Goal: Complete application form

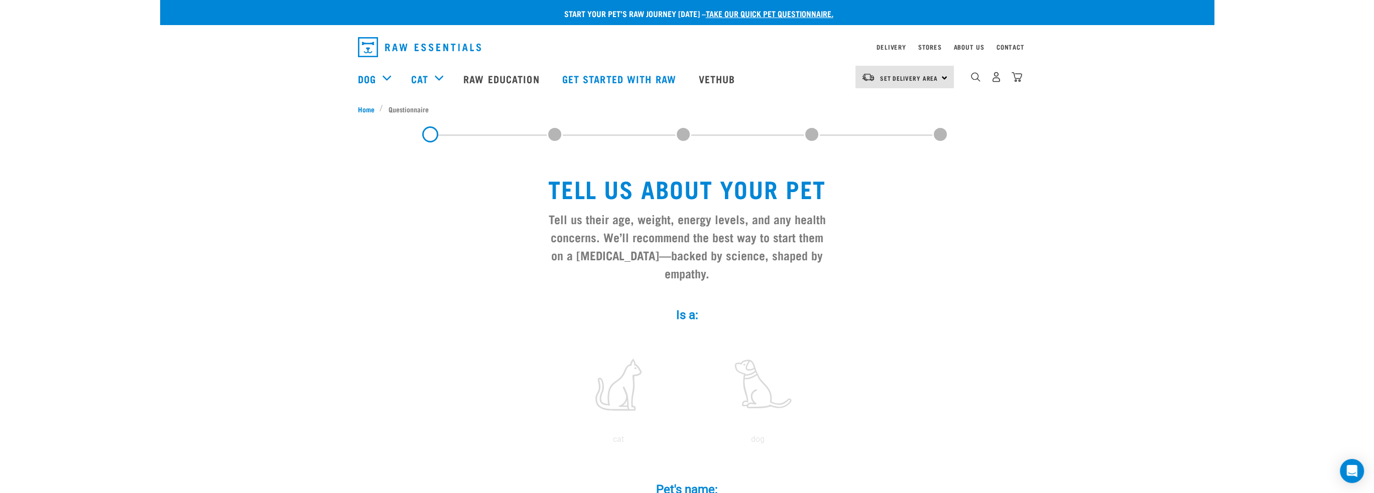
click at [556, 132] on span at bounding box center [555, 134] width 16 height 16
click at [632, 370] on label at bounding box center [619, 384] width 136 height 85
click at [549, 442] on input "radio" at bounding box center [549, 442] width 0 height 0
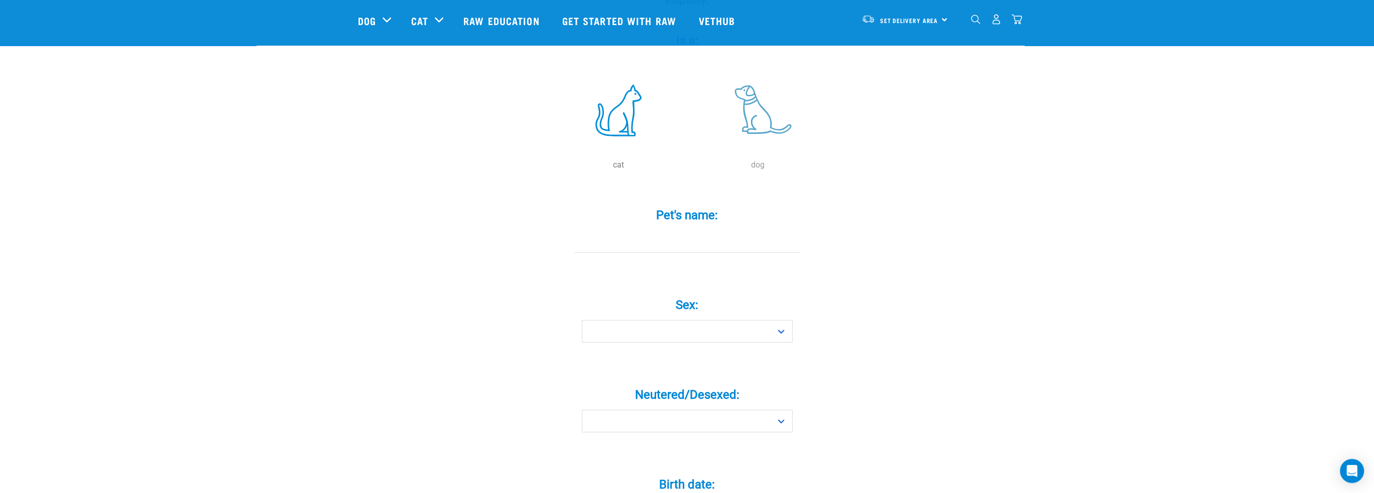
click at [753, 90] on label at bounding box center [758, 110] width 136 height 85
click at [688, 168] on input "radio" at bounding box center [688, 168] width 0 height 0
click at [720, 230] on input "Pet's name: *" at bounding box center [687, 241] width 226 height 23
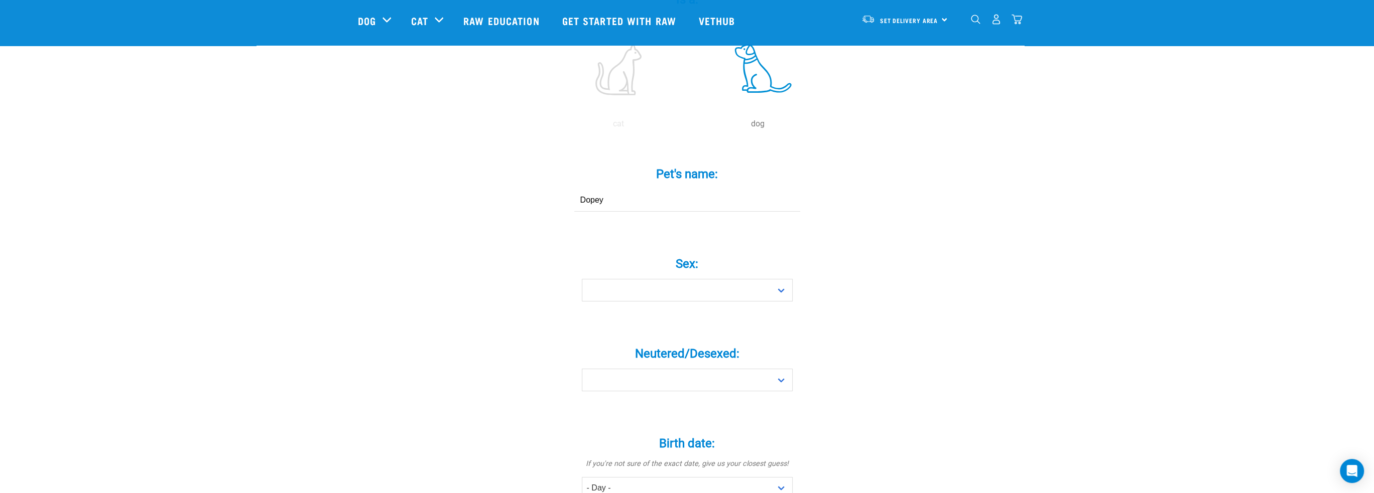
scroll to position [251, 0]
type input "Dopey"
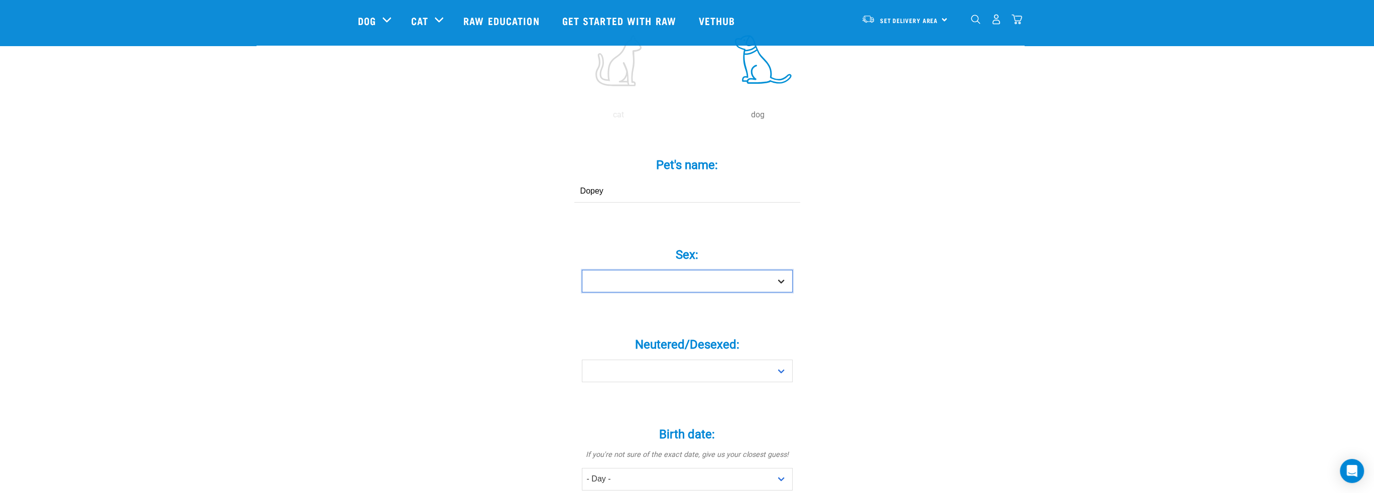
click at [727, 271] on select "Boy Girl" at bounding box center [687, 281] width 211 height 23
select select "boy"
click at [582, 270] on select "Boy Girl" at bounding box center [687, 281] width 211 height 23
click at [691, 360] on select "Yes No" at bounding box center [687, 371] width 211 height 23
select select "yes"
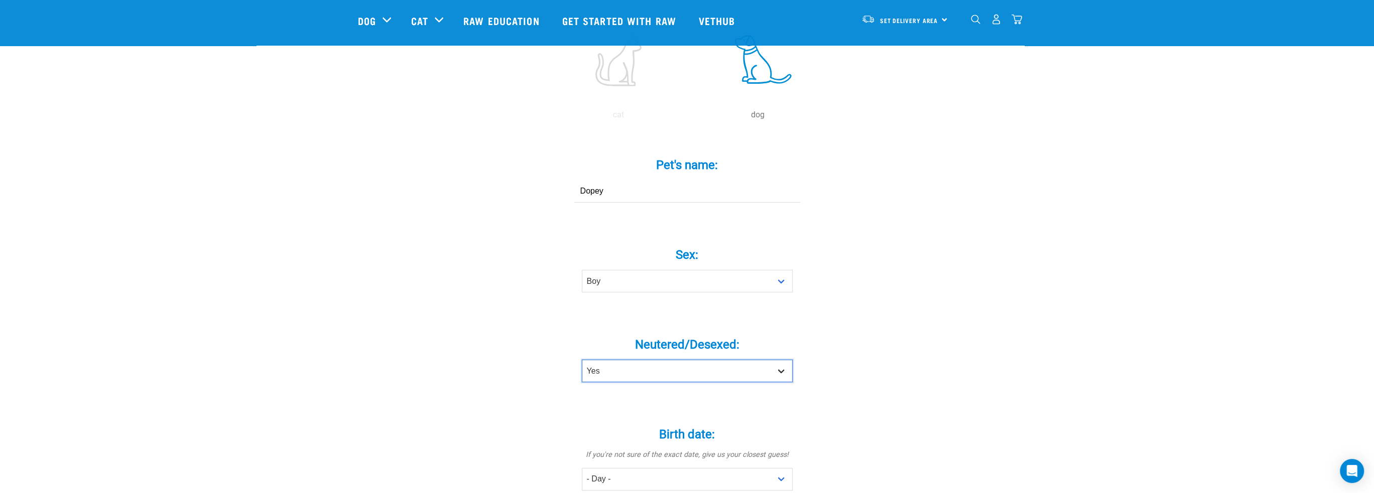
click at [582, 360] on select "Yes No" at bounding box center [687, 371] width 211 height 23
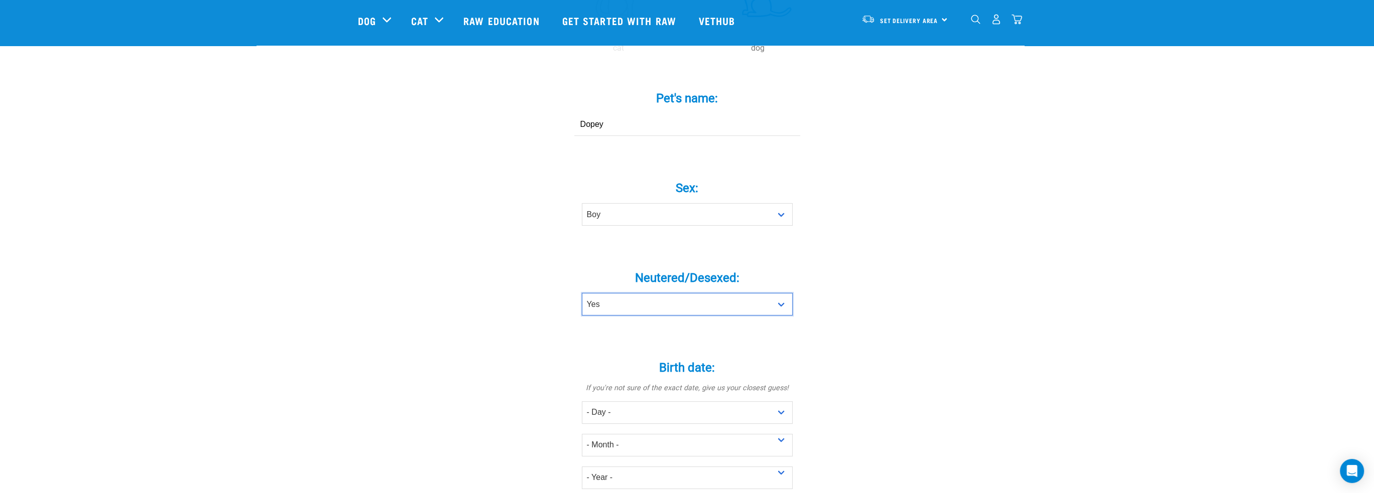
scroll to position [452, 0]
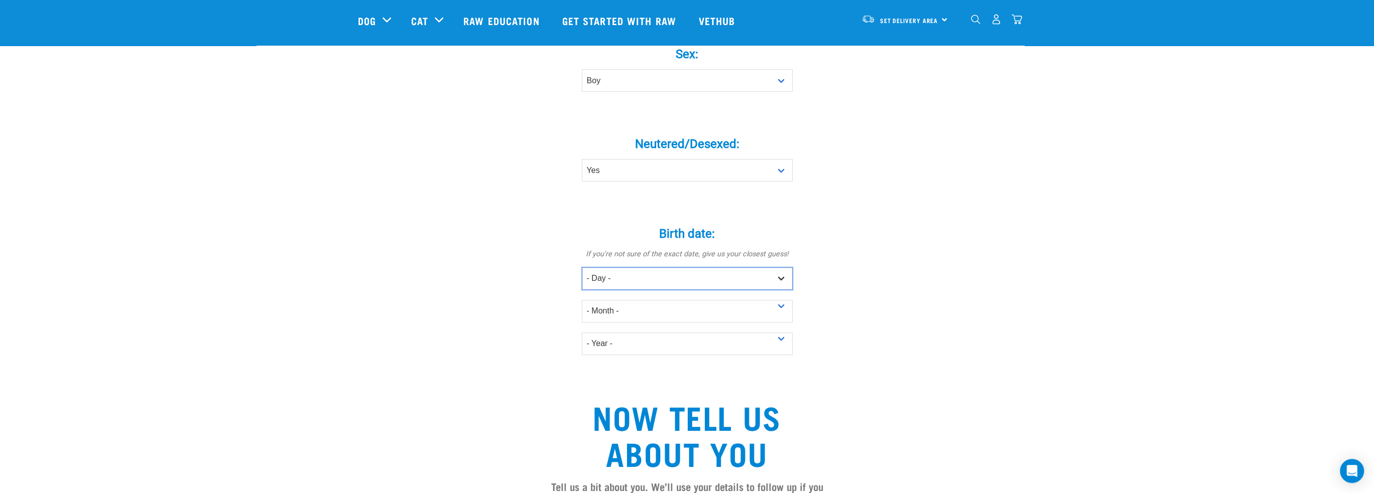
click at [636, 268] on select "- Day - 1 2 3 4 5 6 7 8 9 10 11 12 13 14 15 16 17 18 19 20 21 22 23 24 25 26 27" at bounding box center [687, 279] width 211 height 23
select select "8"
click at [582, 268] on select "- Day - 1 2 3 4 5 6 7 8 9 10 11 12 13 14 15 16 17 18 19 20 21 22 23 24 25 26 27" at bounding box center [687, 279] width 211 height 23
click at [640, 302] on select "- Month - January February March April May June July August September October N…" at bounding box center [687, 311] width 211 height 23
select select "June"
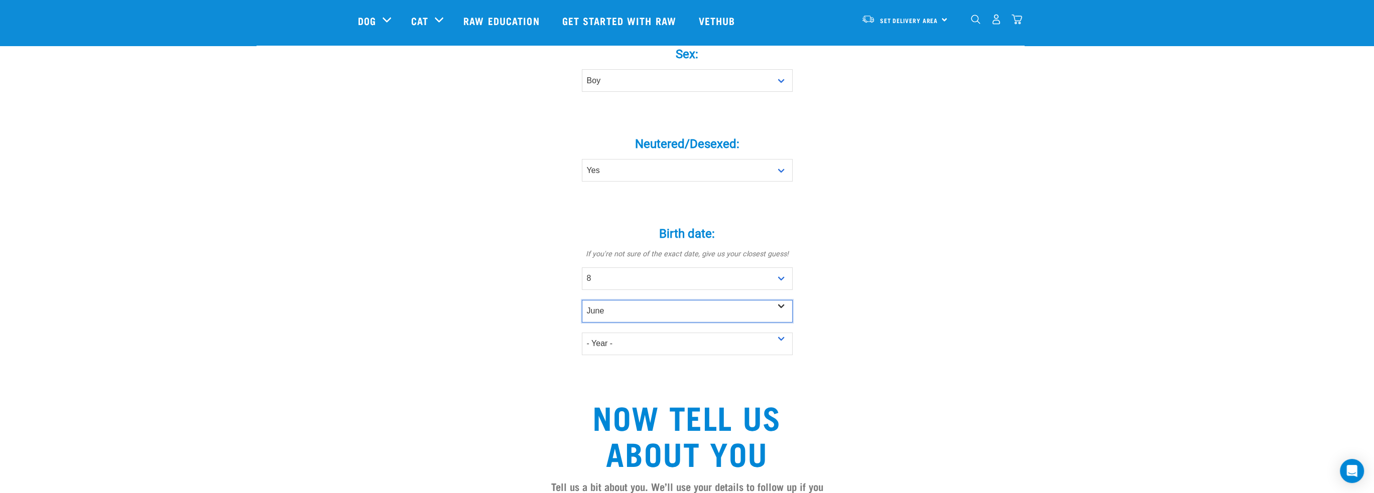
click at [582, 300] on select "- Month - January February March April May June July August September October N…" at bounding box center [687, 311] width 211 height 23
click at [667, 333] on select "- Year - 2025 2024 2023 2022 2021 2020 2019 2018 2017 2016 2015 2014 2013 2012" at bounding box center [687, 344] width 211 height 23
select select "2008"
click at [582, 333] on select "- Year - 2025 2024 2023 2022 2021 2020 2019 2018 2017 2016 2015 2014 2013 2012" at bounding box center [687, 344] width 211 height 23
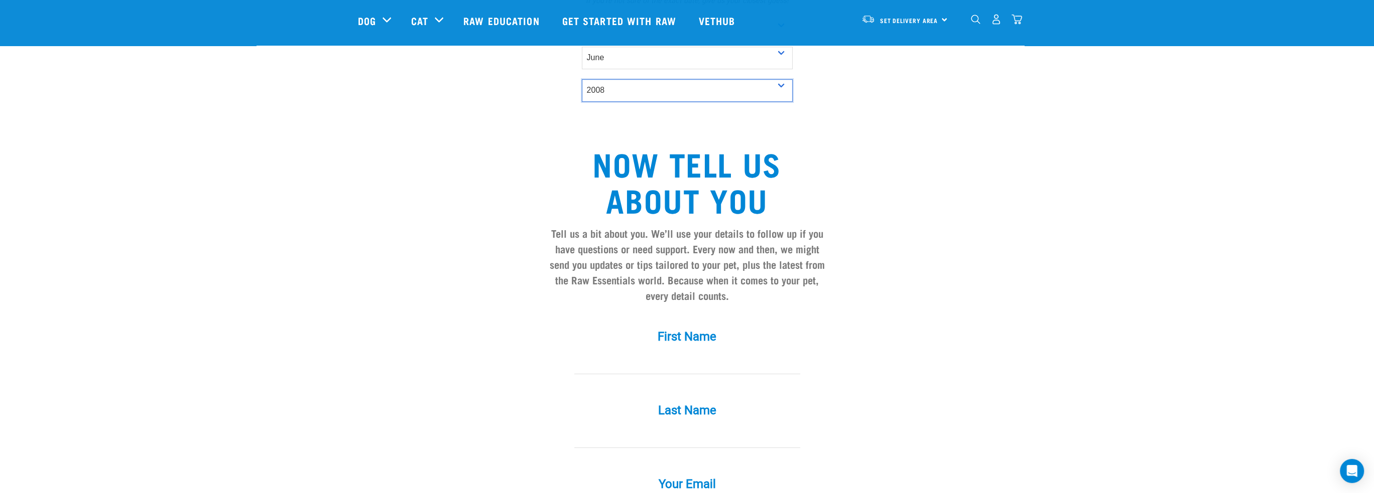
scroll to position [753, 0]
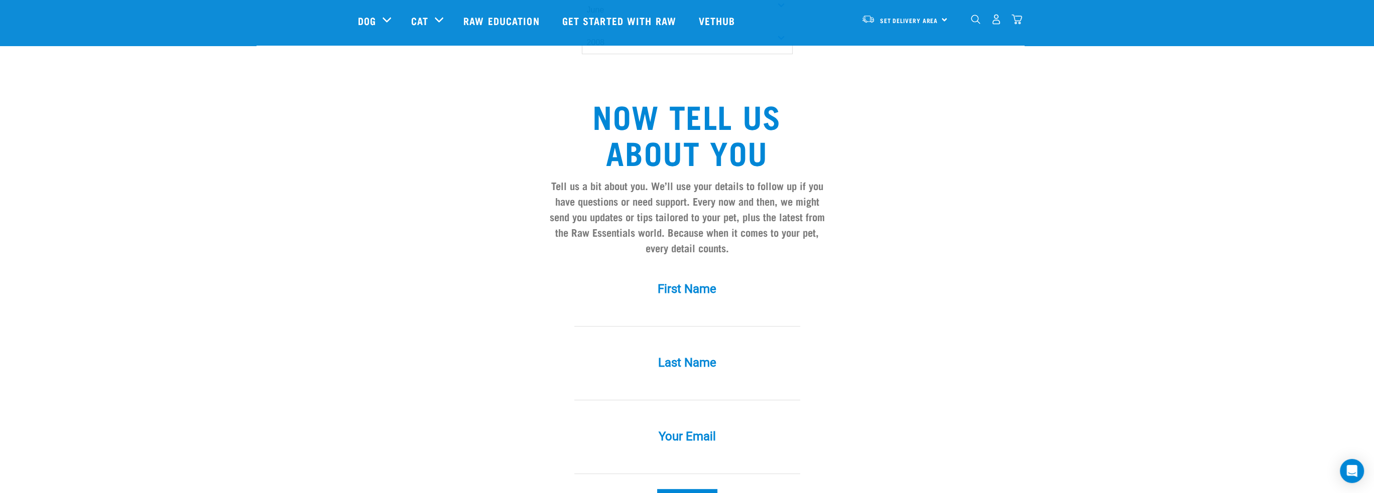
click at [707, 304] on input "First Name *" at bounding box center [687, 315] width 226 height 23
type input "Test"
click at [681, 378] on input "Last Name *" at bounding box center [687, 389] width 226 height 23
type input "Test"
click at [675, 452] on input "Your Email *" at bounding box center [687, 463] width 226 height 23
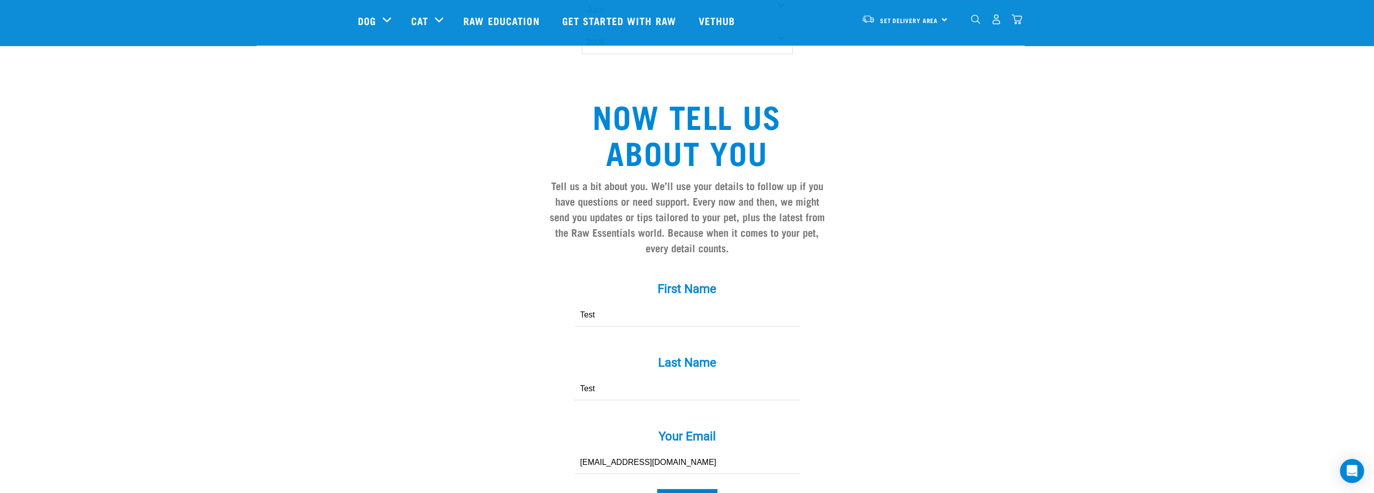
type input "test@test.com"
click at [672, 489] on input "Continue..." at bounding box center [687, 501] width 60 height 24
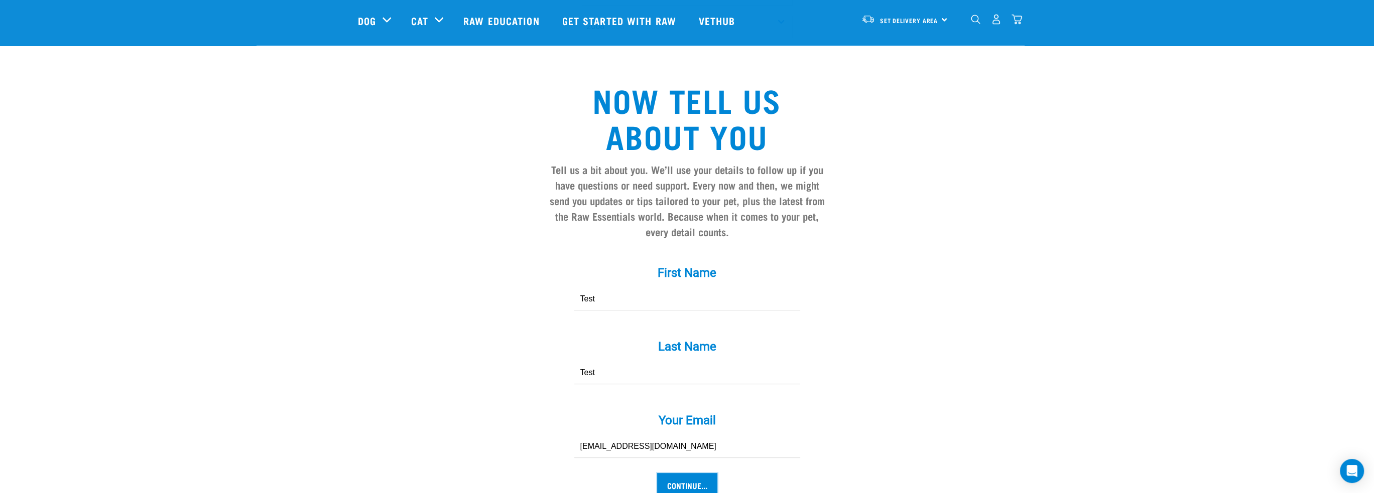
scroll to position [653, 0]
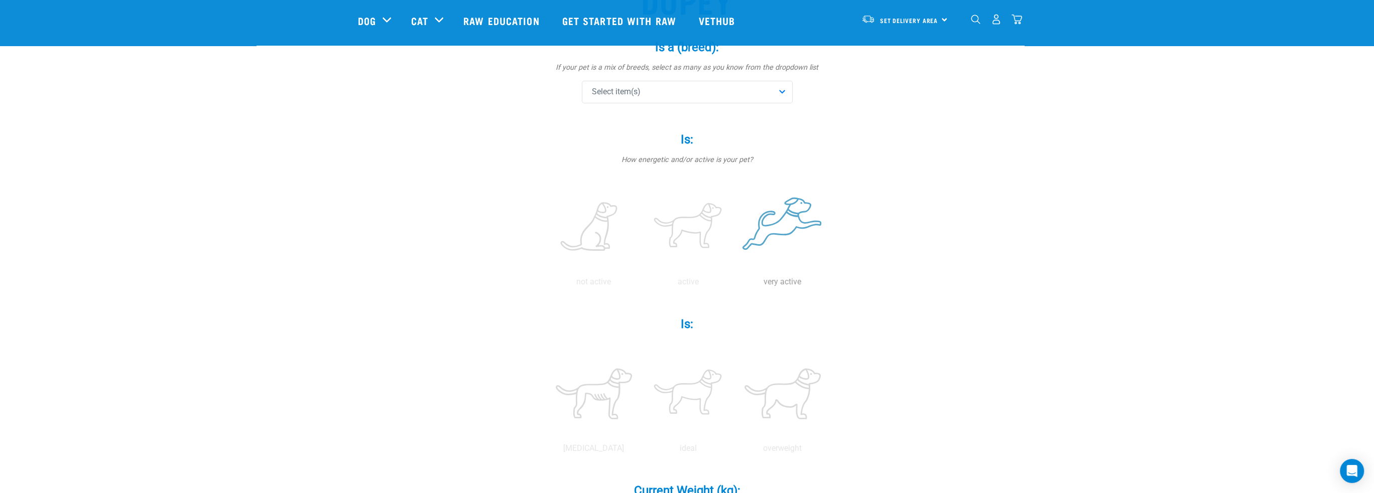
scroll to position [50, 0]
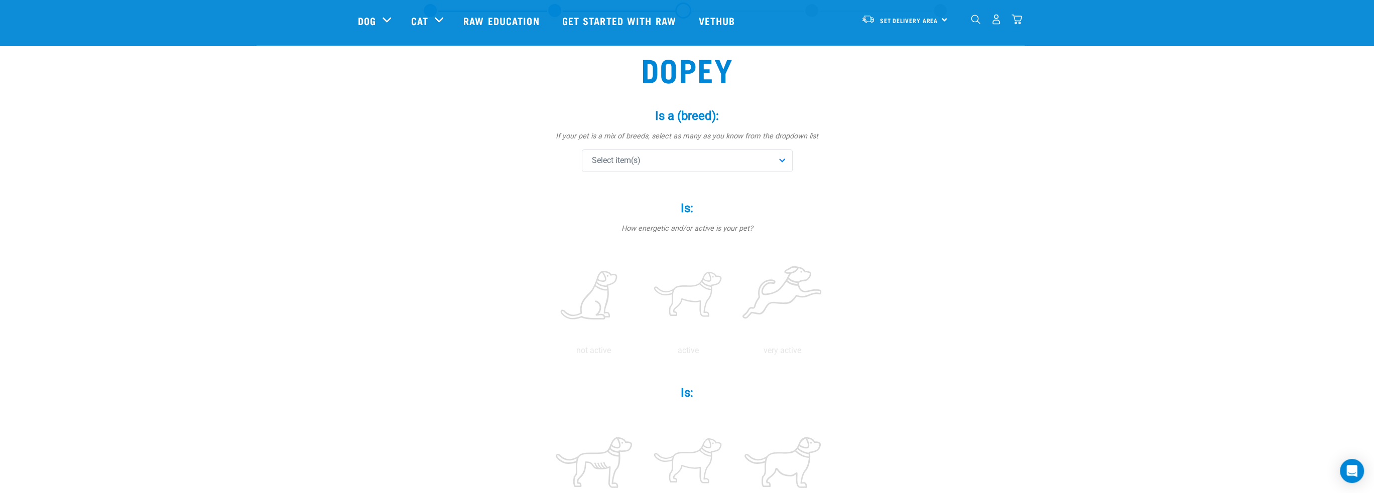
click at [708, 160] on div "Select item(s)" at bounding box center [687, 161] width 211 height 23
click at [644, 214] on span "Affenpinscher" at bounding box center [694, 210] width 179 height 10
click at [984, 281] on div "Dopey Is a (breed): * If your pet is a mix of breeds, select as many as you kno…" at bounding box center [687, 494] width 659 height 927
click at [712, 300] on label at bounding box center [688, 295] width 90 height 85
click at [641, 353] on input "radio" at bounding box center [641, 353] width 0 height 0
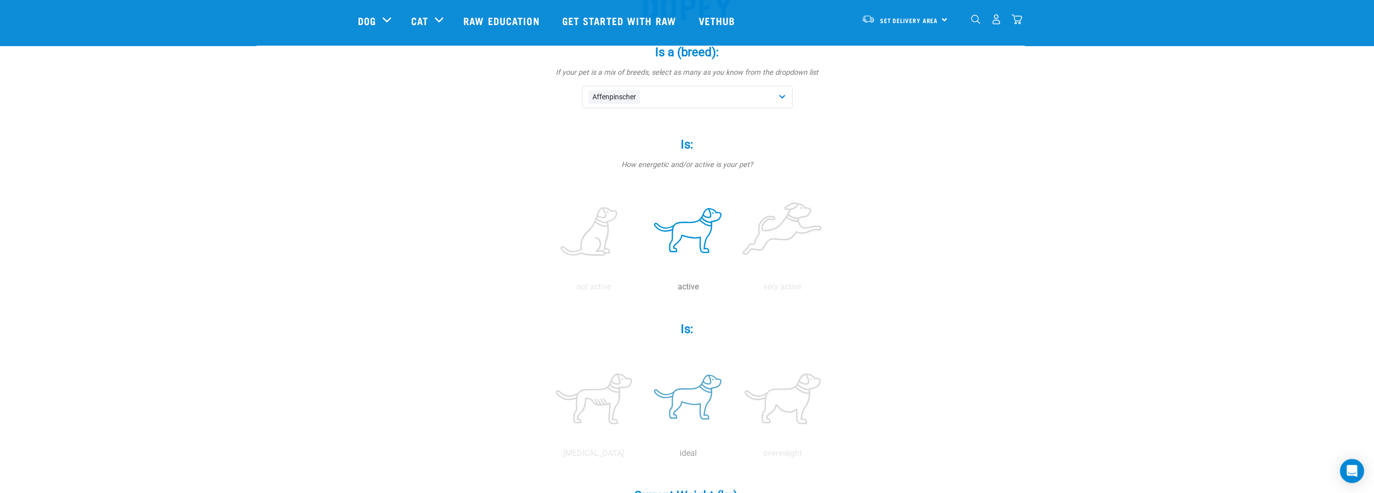
scroll to position [201, 0]
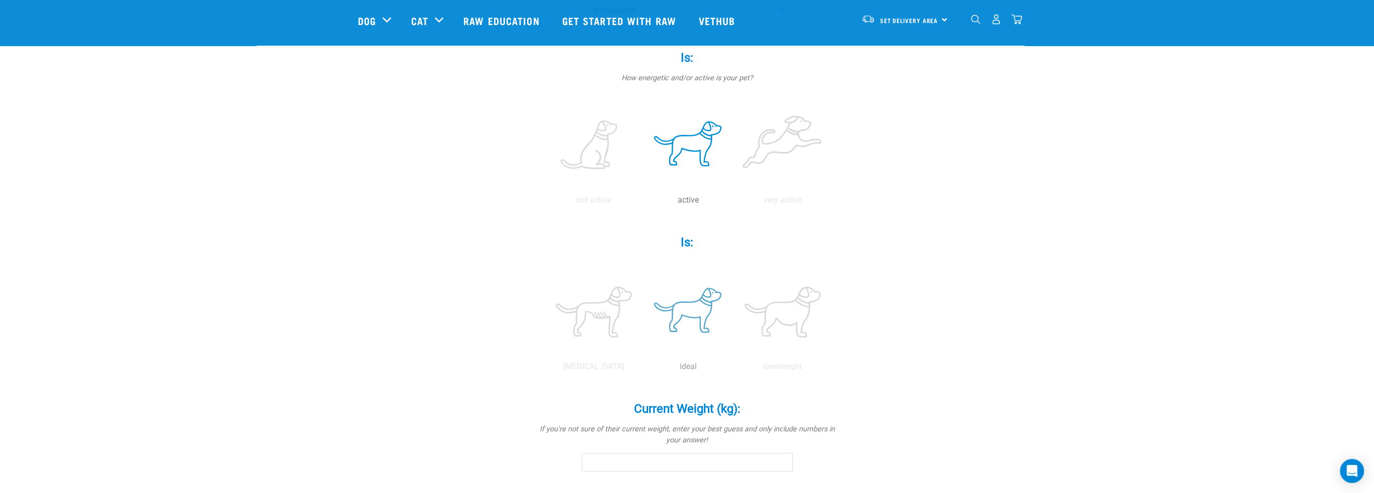
click at [703, 321] on label at bounding box center [688, 312] width 90 height 85
click at [641, 369] on input "radio" at bounding box center [641, 369] width 0 height 0
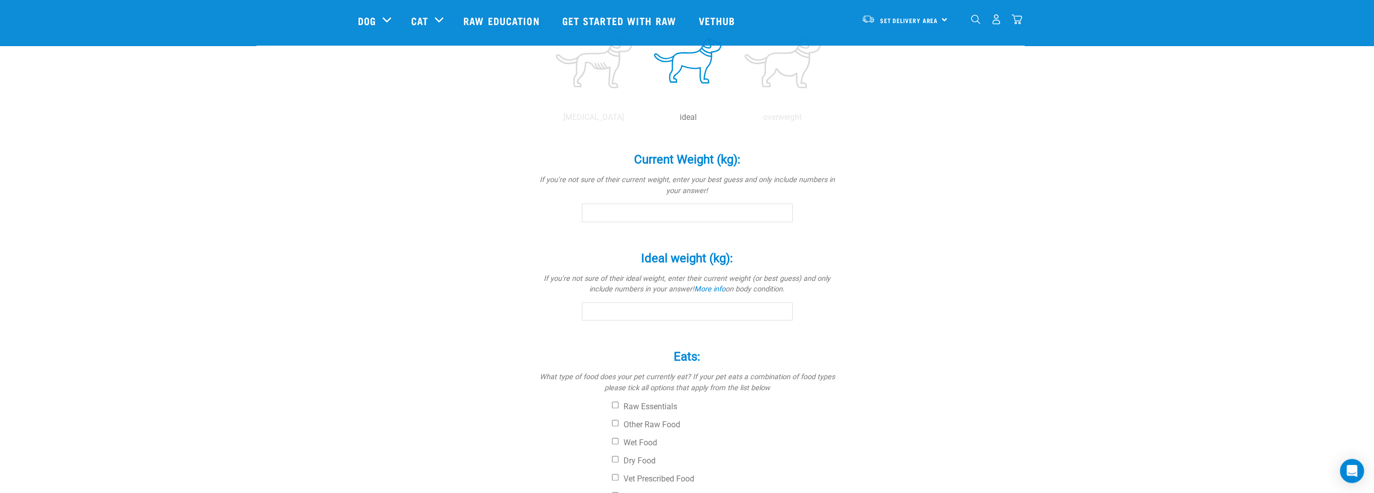
scroll to position [452, 0]
click at [700, 216] on input "Current Weight (kg): *" at bounding box center [687, 211] width 211 height 18
type input "12"
click at [653, 308] on input "Ideal weight (kg): *" at bounding box center [687, 310] width 211 height 18
type input "12"
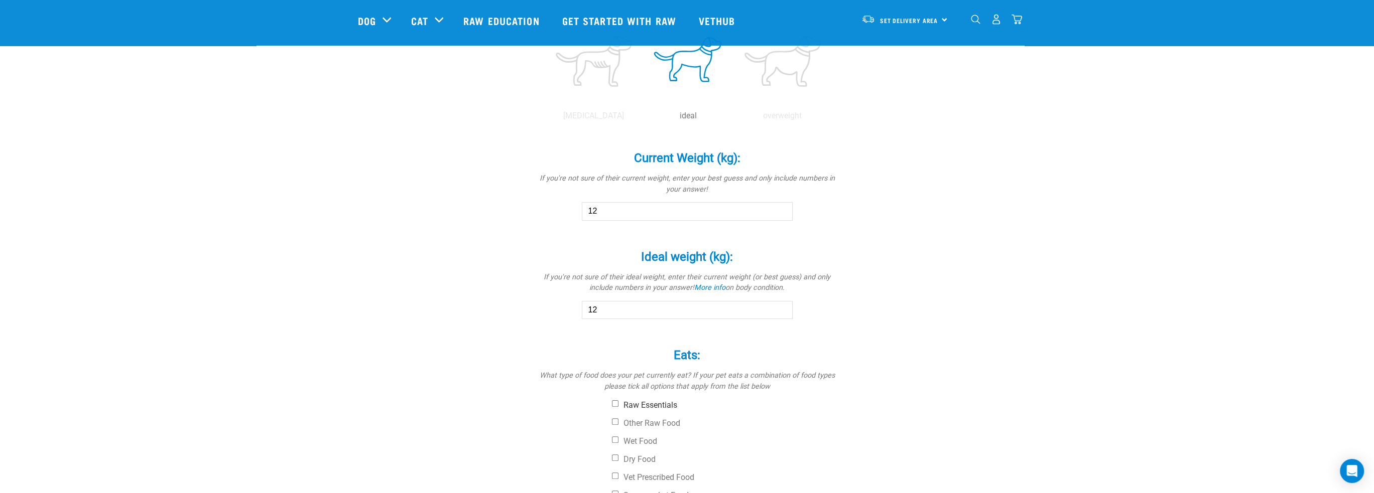
click at [657, 404] on label "Raw Essentials" at bounding box center [725, 406] width 226 height 10
click at [618, 404] on input "Raw Essentials" at bounding box center [615, 404] width 7 height 7
checkbox input "true"
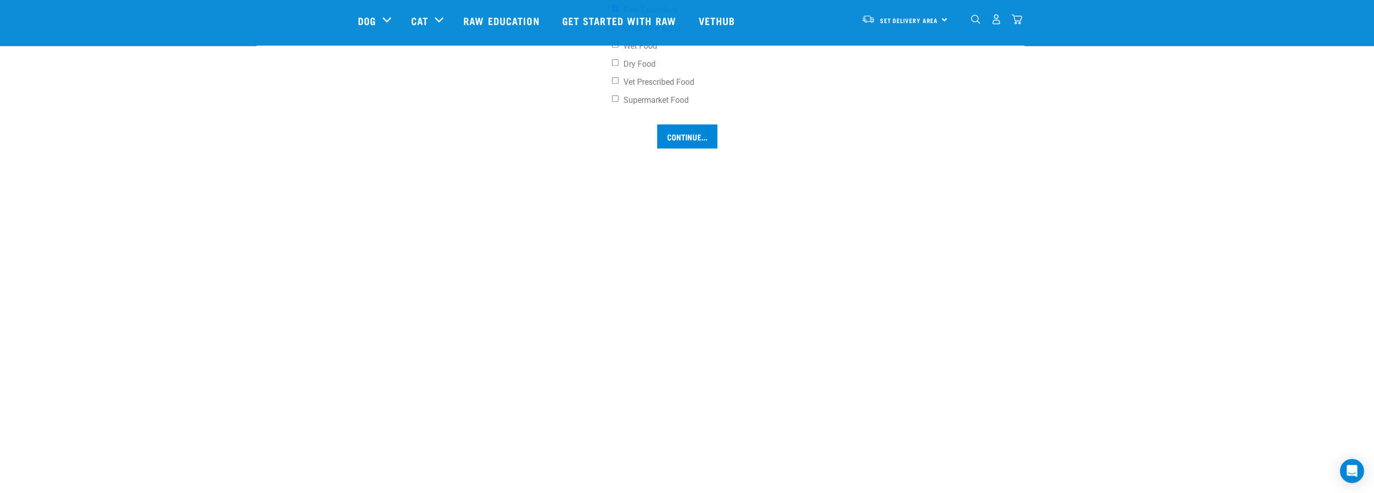
scroll to position [803, 0]
click at [701, 174] on input "Continue..." at bounding box center [687, 181] width 60 height 24
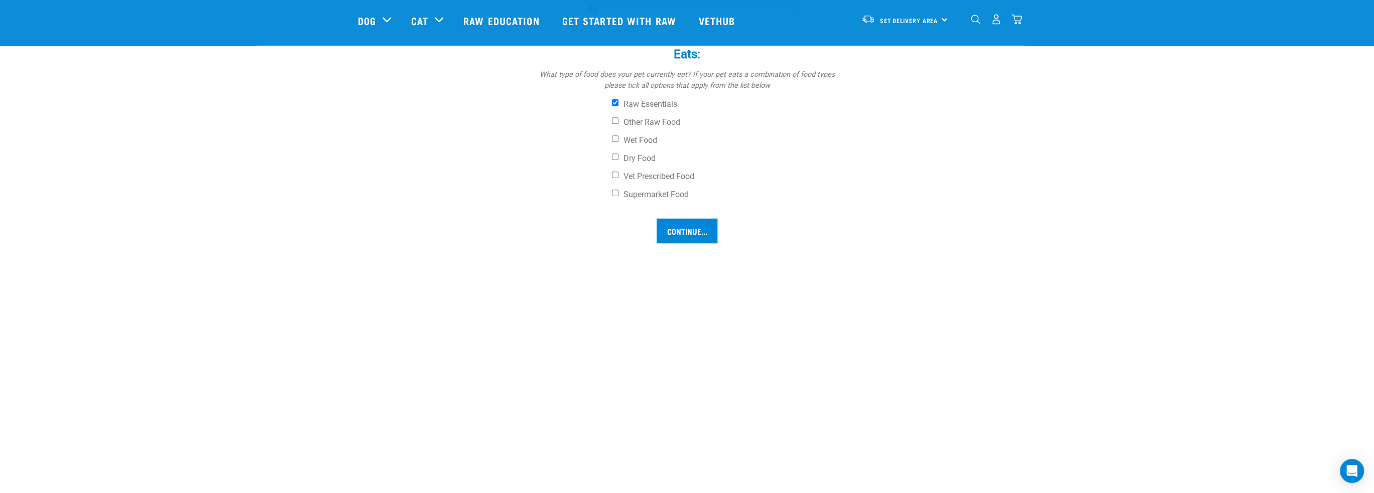
scroll to position [719, 0]
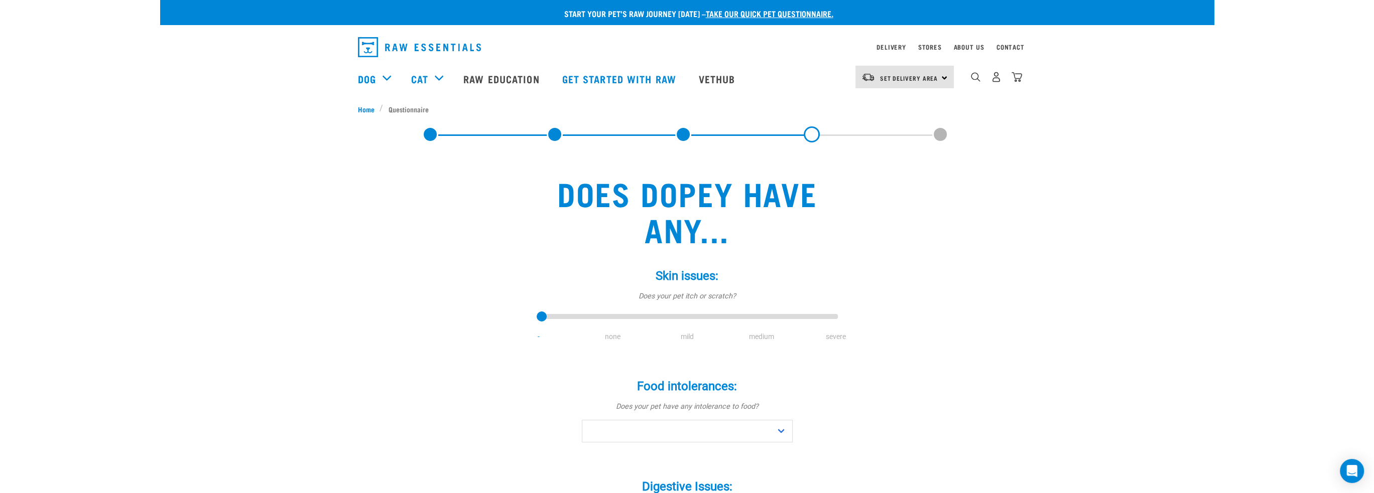
scroll to position [100, 0]
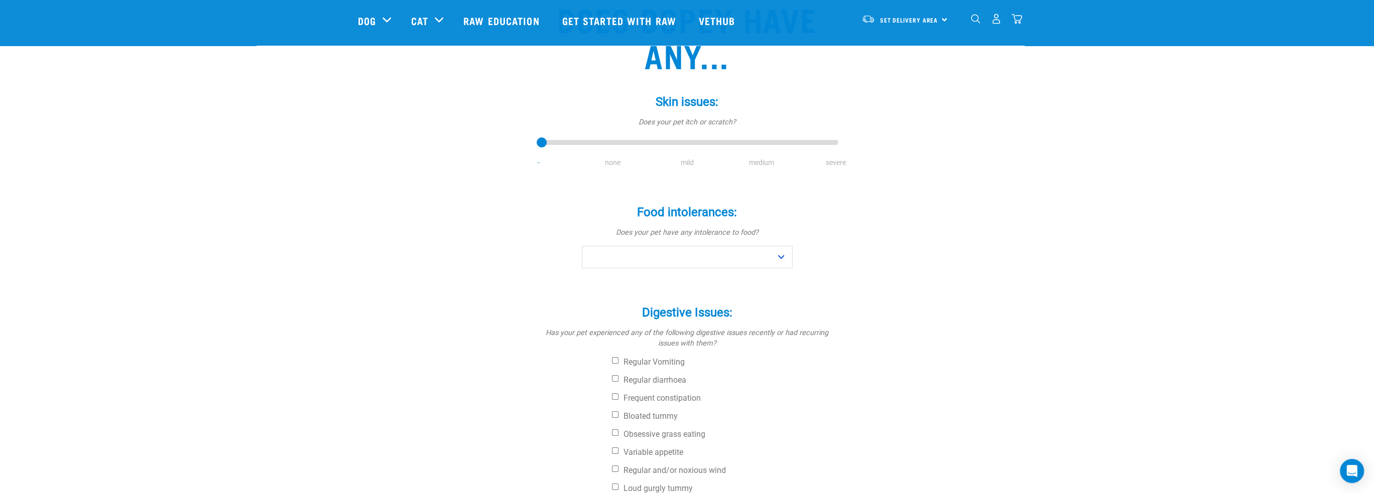
click at [695, 160] on li "mild" at bounding box center [687, 163] width 74 height 11
click at [683, 162] on li "mild" at bounding box center [687, 163] width 74 height 11
drag, startPoint x: 540, startPoint y: 145, endPoint x: 683, endPoint y: 147, distance: 143.1
type input "2"
click at [683, 147] on input "range" at bounding box center [687, 143] width 301 height 14
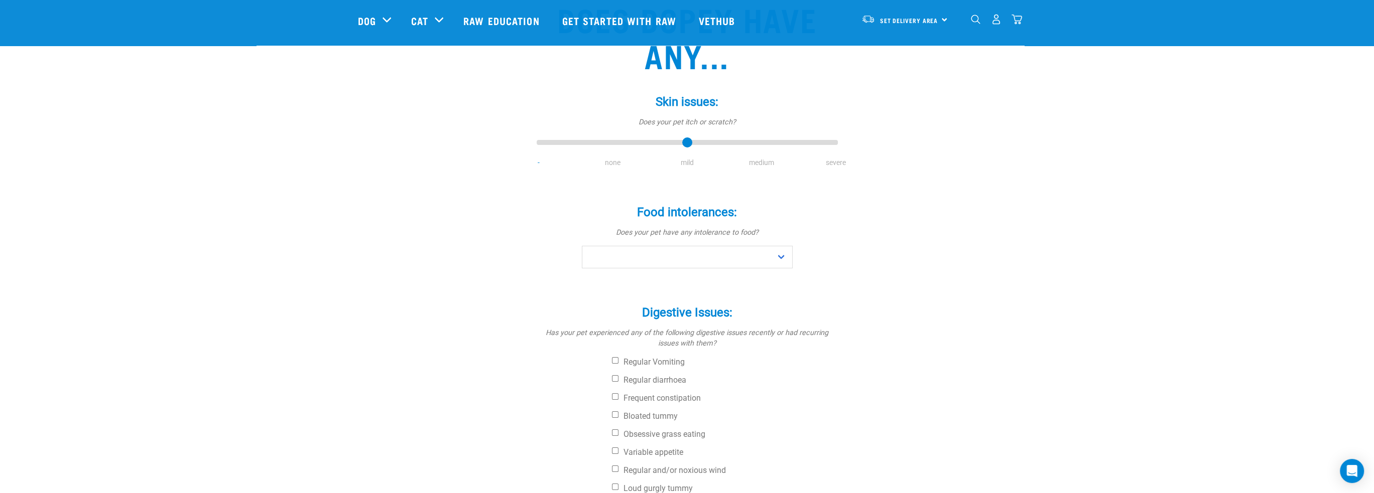
click at [673, 273] on div "Food intolerances: * Does your pet have any intolerance to food? No Yes" at bounding box center [687, 237] width 301 height 92
click at [675, 265] on select "No Yes" at bounding box center [687, 257] width 211 height 23
select select "no"
click at [582, 246] on select "No Yes" at bounding box center [687, 257] width 211 height 23
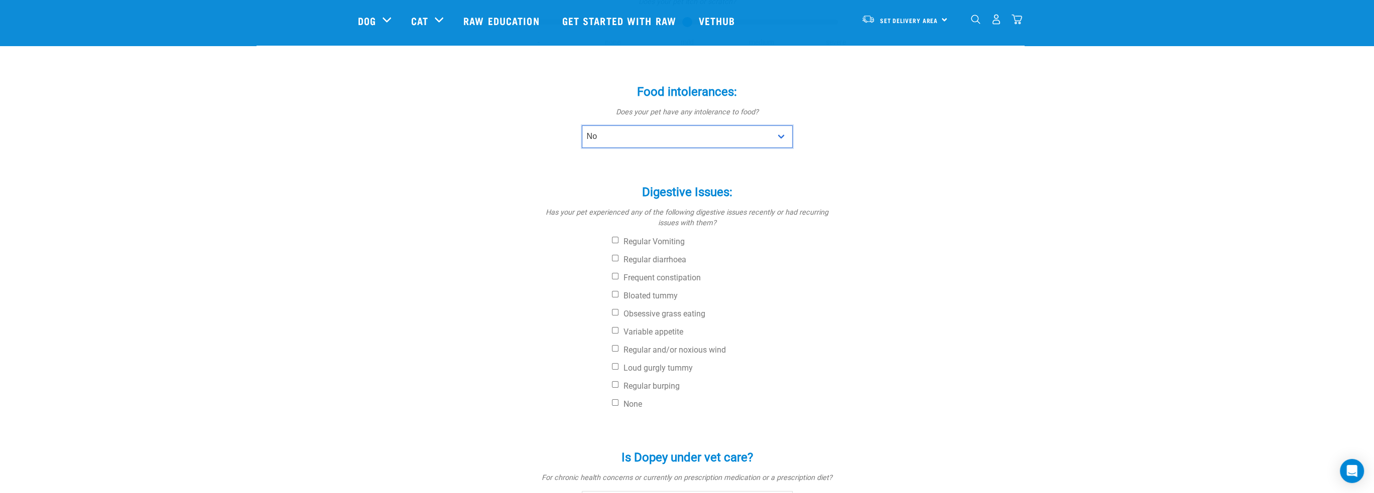
scroll to position [351, 0]
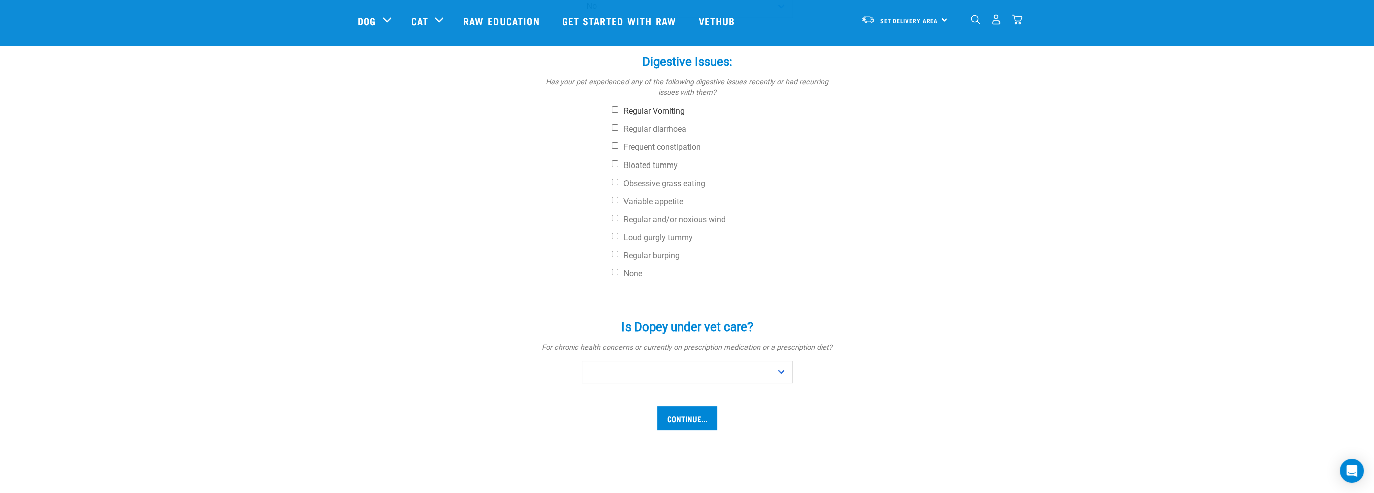
click at [642, 116] on label "Regular Vomiting" at bounding box center [725, 111] width 226 height 10
click at [618, 113] on input "Regular Vomiting" at bounding box center [615, 109] width 7 height 7
checkbox input "true"
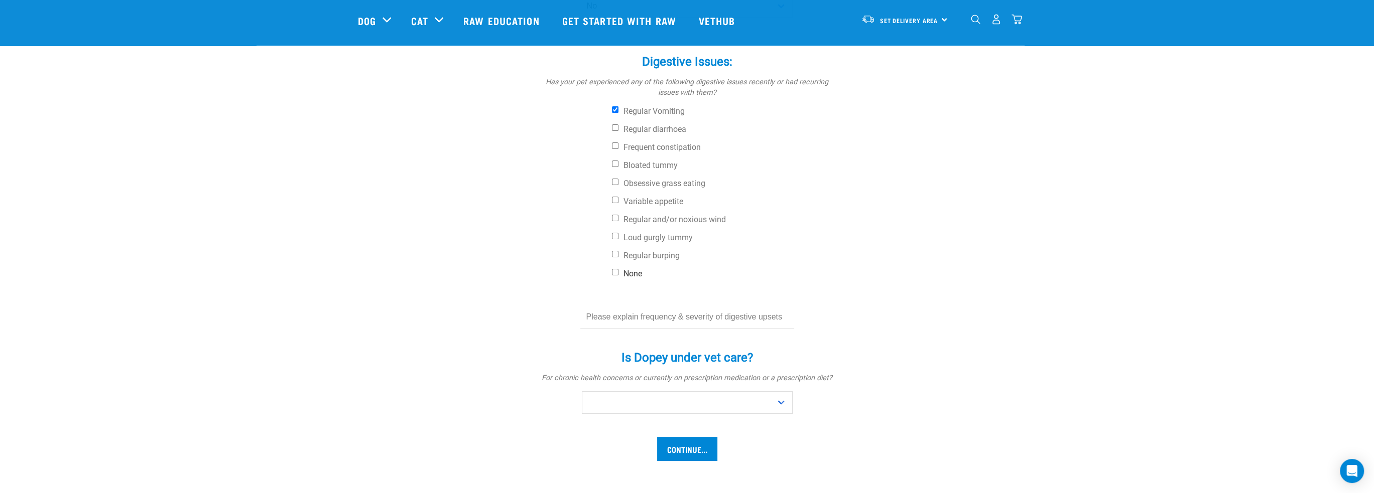
click at [634, 273] on label "None" at bounding box center [725, 274] width 226 height 10
click at [618, 273] on input "None" at bounding box center [615, 272] width 7 height 7
checkbox input "true"
checkbox input "false"
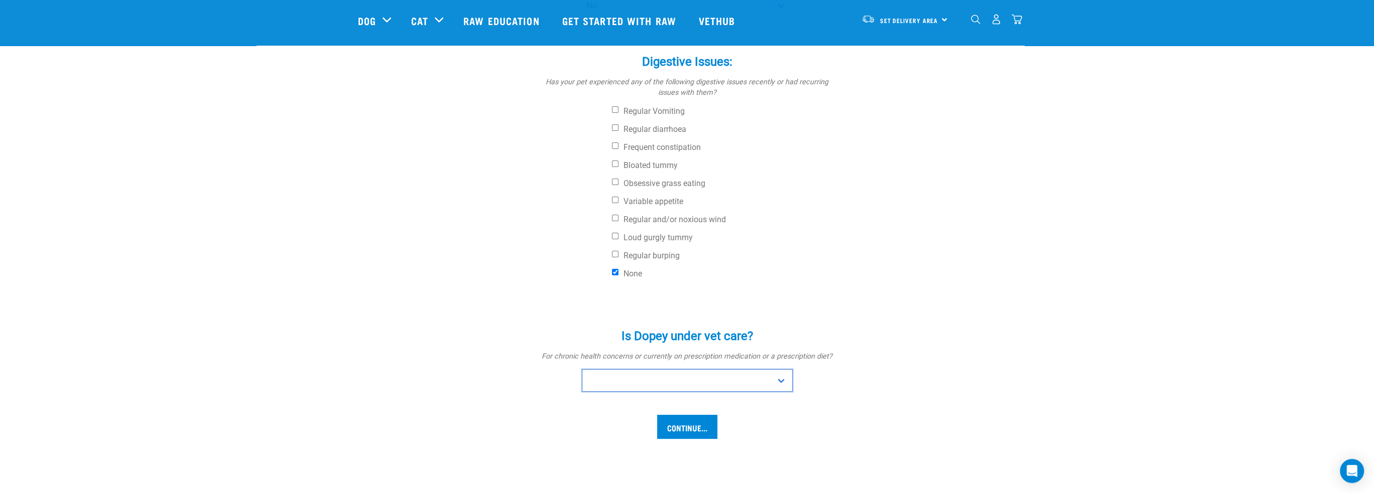
click at [678, 390] on div "Is Dopey under vet care? * For chronic health concerns or currently on prescrip…" at bounding box center [687, 361] width 301 height 92
select select "no"
click at [582, 361] on select "No Yes" at bounding box center [687, 372] width 211 height 23
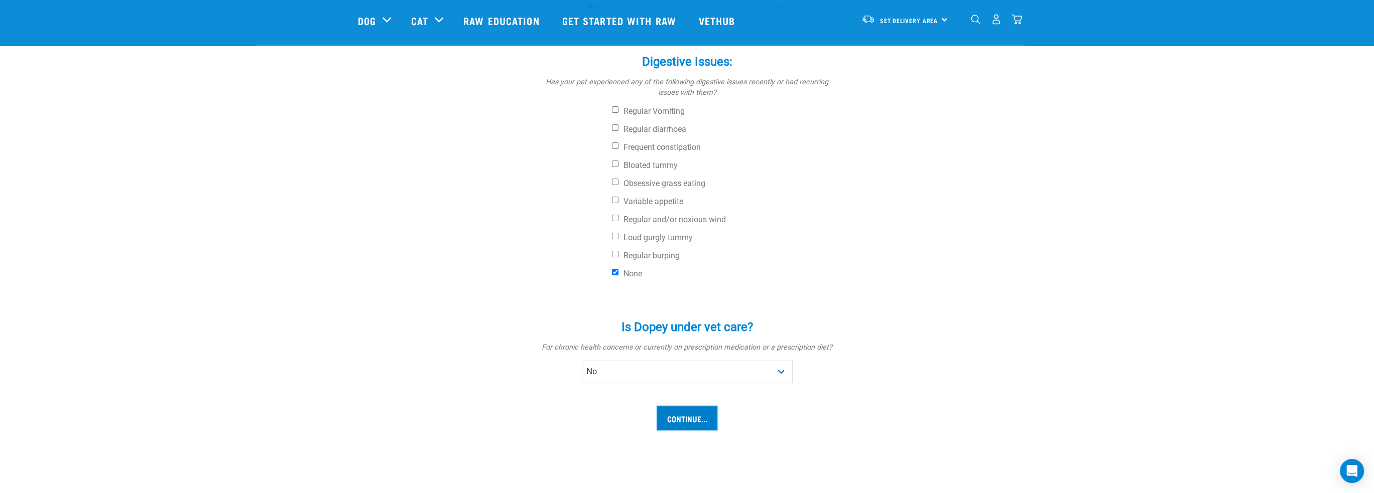
click at [689, 423] on input "Continue..." at bounding box center [687, 419] width 60 height 24
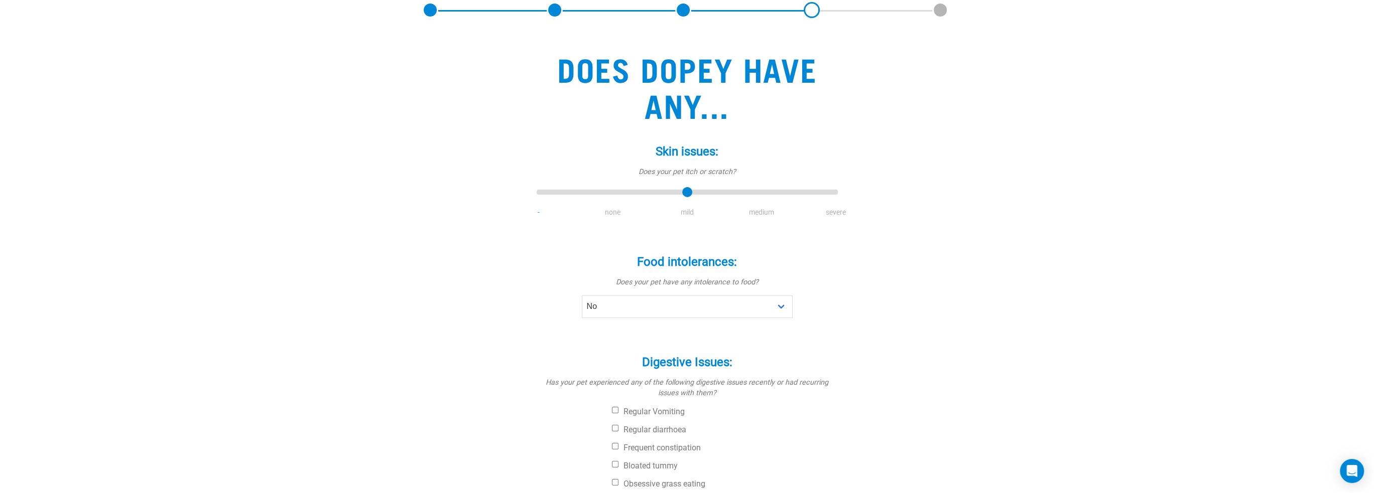
scroll to position [0, 0]
